Goal: Use online tool/utility: Utilize a website feature to perform a specific function

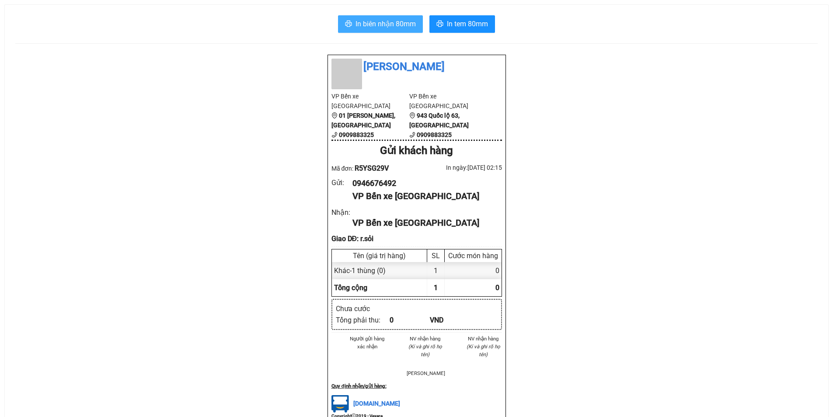
click at [383, 21] on span "In biên nhận 80mm" at bounding box center [386, 23] width 60 height 11
click at [390, 24] on span "In biên nhận 80mm" at bounding box center [386, 23] width 60 height 11
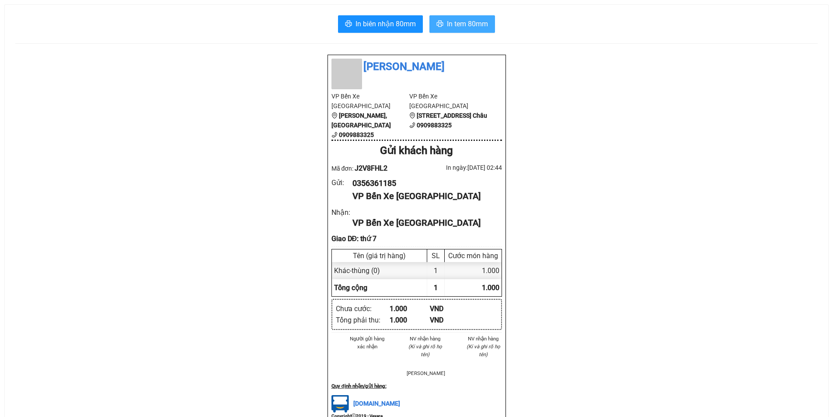
click at [471, 23] on span "In tem 80mm" at bounding box center [467, 23] width 41 height 11
click at [462, 28] on span "In tem 80mm" at bounding box center [467, 23] width 41 height 11
click at [375, 25] on span "In biên nhận 80mm" at bounding box center [386, 23] width 60 height 11
